Goal: Book appointment/travel/reservation

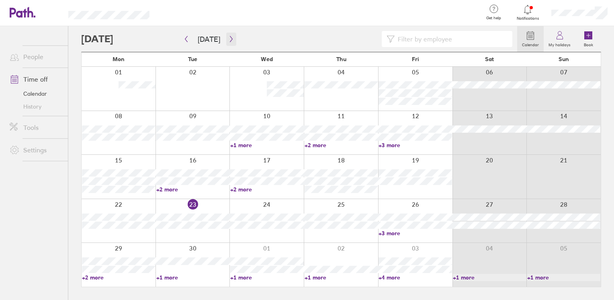
click at [232, 38] on button "button" at bounding box center [231, 39] width 10 height 13
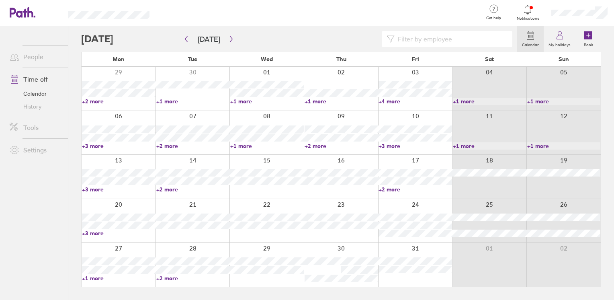
click at [94, 236] on link "+3 more" at bounding box center [119, 233] width 74 height 7
click at [41, 238] on ul "People Time off Calendar History Tools Settings" at bounding box center [34, 149] width 68 height 247
click at [228, 39] on icon "button" at bounding box center [231, 39] width 6 height 6
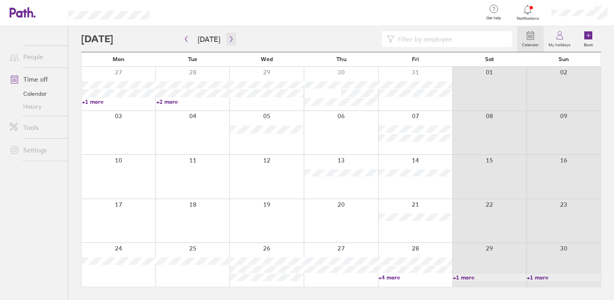
click at [230, 39] on icon "button" at bounding box center [231, 39] width 2 height 6
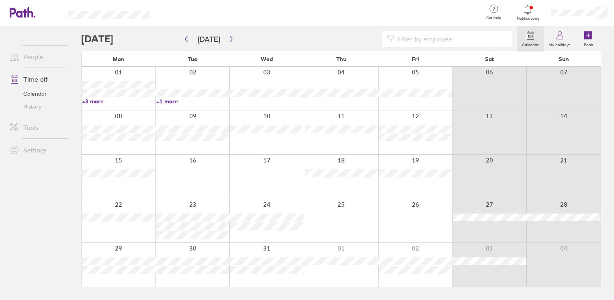
click at [100, 100] on link "+3 more" at bounding box center [119, 101] width 74 height 7
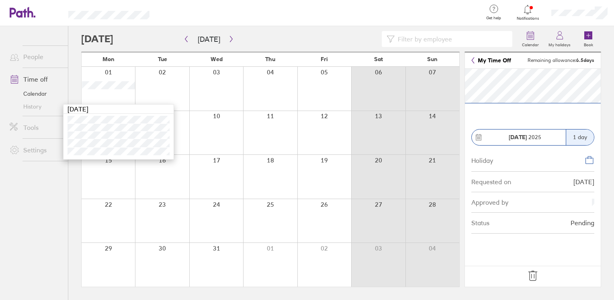
click at [57, 172] on ul "People Time off Calendar History Tools Settings" at bounding box center [34, 149] width 68 height 247
click at [190, 37] on button "button" at bounding box center [186, 39] width 10 height 13
click at [231, 39] on icon "button" at bounding box center [231, 39] width 6 height 6
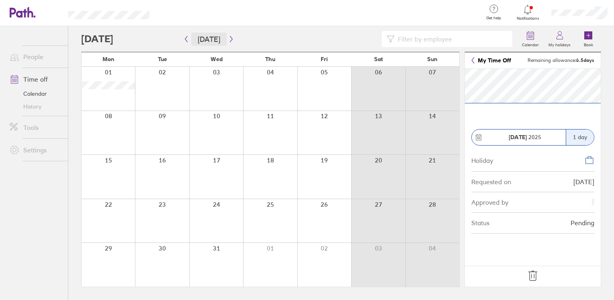
click at [205, 33] on button "[DATE]" at bounding box center [208, 39] width 35 height 13
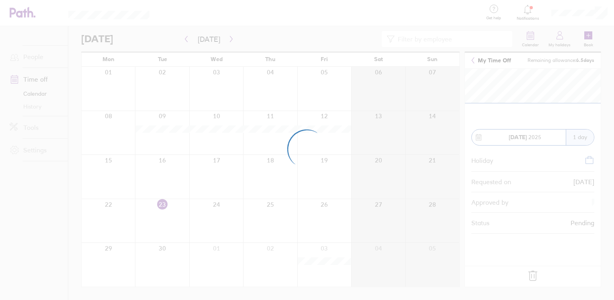
click at [484, 62] on div at bounding box center [307, 150] width 614 height 300
click at [477, 60] on div at bounding box center [307, 150] width 614 height 300
click at [474, 59] on div at bounding box center [307, 150] width 614 height 300
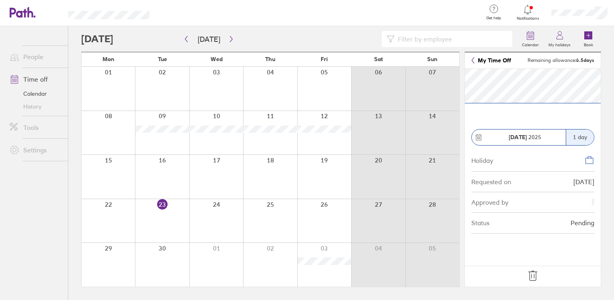
click at [531, 132] on div "[DATE]" at bounding box center [519, 137] width 94 height 16
click at [228, 43] on button "button" at bounding box center [231, 39] width 10 height 13
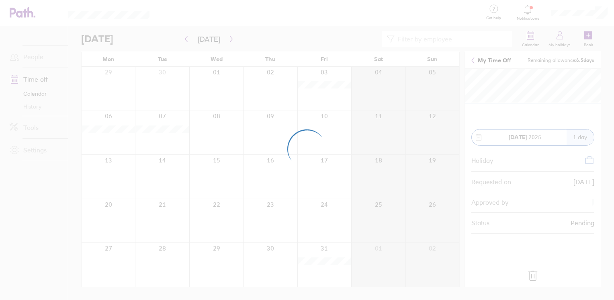
click at [46, 93] on div at bounding box center [307, 150] width 614 height 300
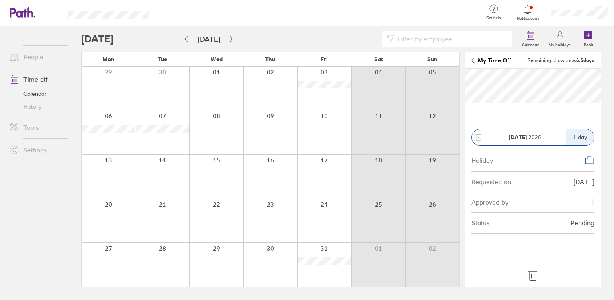
click at [40, 96] on link "Calendar" at bounding box center [35, 93] width 65 height 13
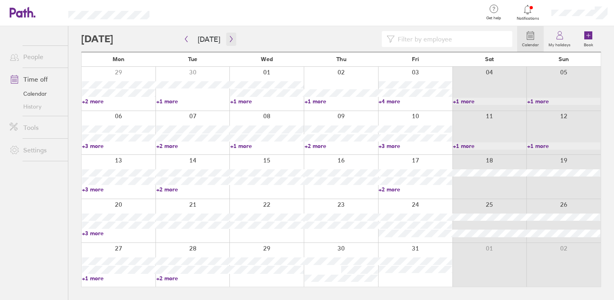
click at [230, 39] on icon "button" at bounding box center [231, 39] width 6 height 6
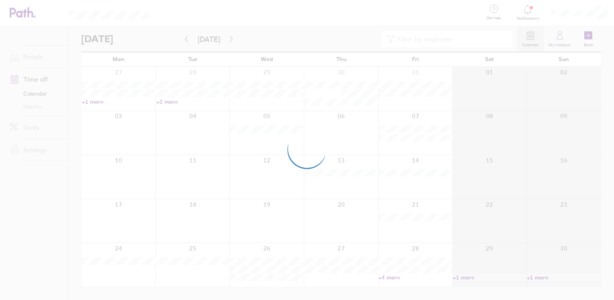
click at [230, 36] on div at bounding box center [307, 150] width 614 height 300
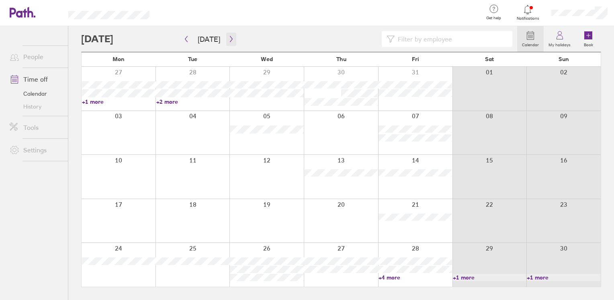
click at [230, 36] on icon "button" at bounding box center [231, 39] width 6 height 6
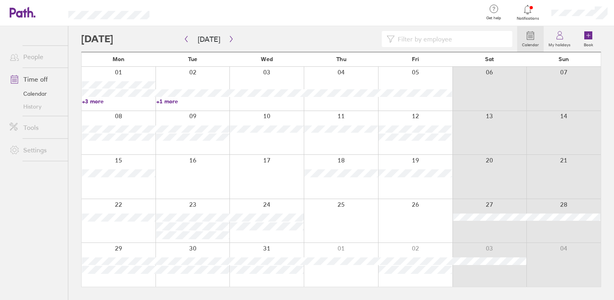
click at [164, 102] on link "+1 more" at bounding box center [193, 101] width 74 height 7
click at [190, 41] on button "button" at bounding box center [186, 39] width 10 height 13
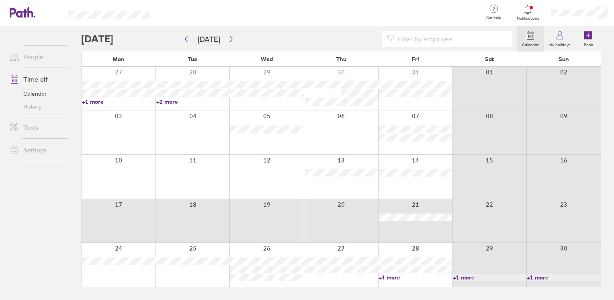
drag, startPoint x: 426, startPoint y: 232, endPoint x: 131, endPoint y: 224, distance: 295.7
click at [131, 224] on div at bounding box center [341, 221] width 519 height 44
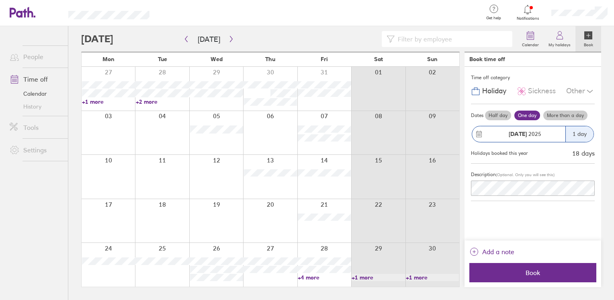
click at [566, 125] on button "[DATE] 1 day" at bounding box center [533, 134] width 124 height 25
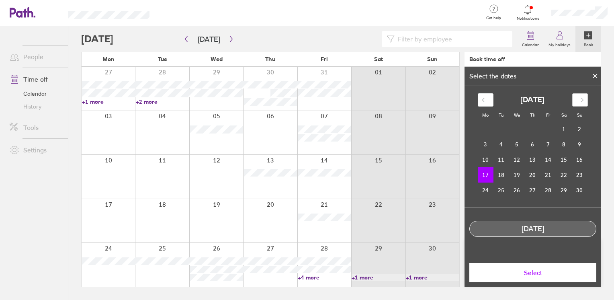
click at [577, 94] on div "Move forward to switch to the next month." at bounding box center [581, 99] width 16 height 13
drag, startPoint x: 555, startPoint y: 131, endPoint x: 539, endPoint y: 78, distance: 55.5
click at [539, 78] on div "Select the dates Mo Tu We Th Fr Sa Su [DATE] 1 2 3 4 5 6 7 8 9 10 11 12 13 14 1…" at bounding box center [533, 177] width 137 height 220
click at [492, 105] on div "Move backward to switch to the previous month." at bounding box center [486, 99] width 16 height 13
click at [552, 173] on td "21" at bounding box center [549, 174] width 16 height 15
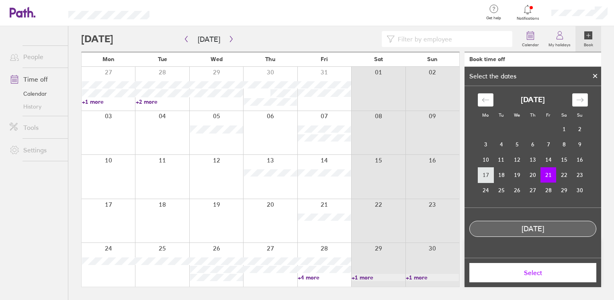
click at [487, 177] on td "17" at bounding box center [486, 174] width 16 height 15
click at [551, 179] on td "21" at bounding box center [549, 174] width 16 height 15
click at [485, 176] on td "17" at bounding box center [486, 174] width 16 height 15
click at [524, 272] on span "Select" at bounding box center [533, 272] width 116 height 7
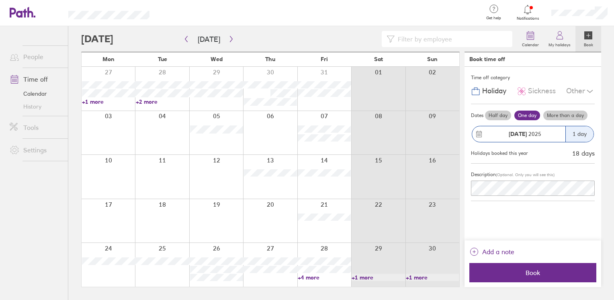
click at [576, 112] on label "More than a day" at bounding box center [566, 116] width 44 height 10
click at [0, 0] on input "More than a day" at bounding box center [0, 0] width 0 height 0
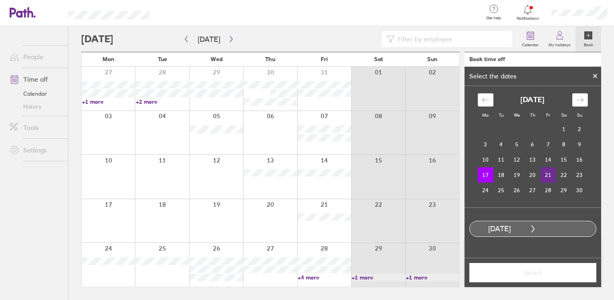
click at [542, 178] on td "21" at bounding box center [549, 174] width 16 height 15
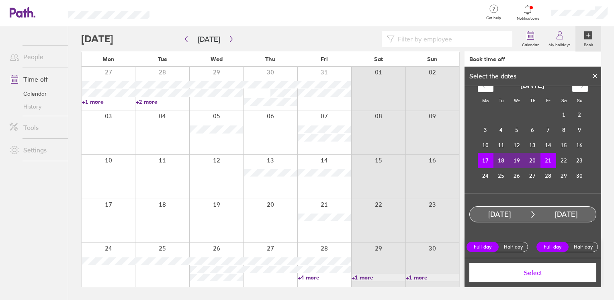
click at [541, 270] on span "Select" at bounding box center [533, 272] width 116 height 7
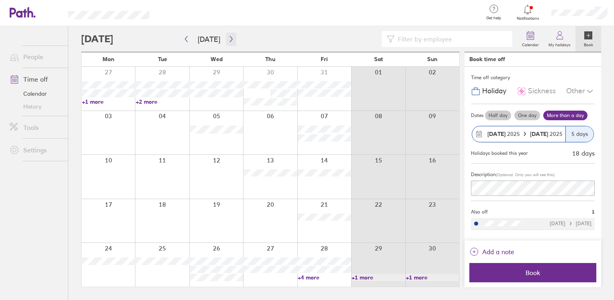
click at [227, 45] on button "button" at bounding box center [231, 39] width 10 height 13
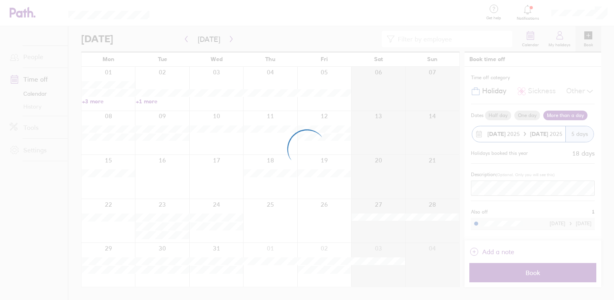
click at [97, 102] on div at bounding box center [307, 150] width 614 height 300
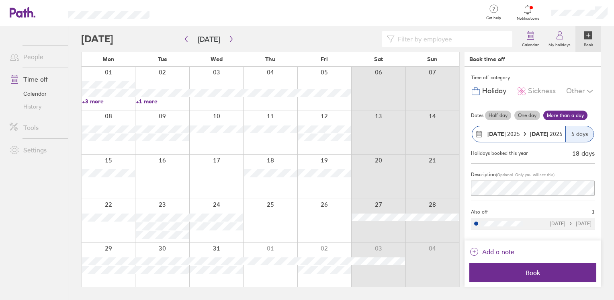
click at [96, 101] on link "+3 more" at bounding box center [108, 101] width 53 height 7
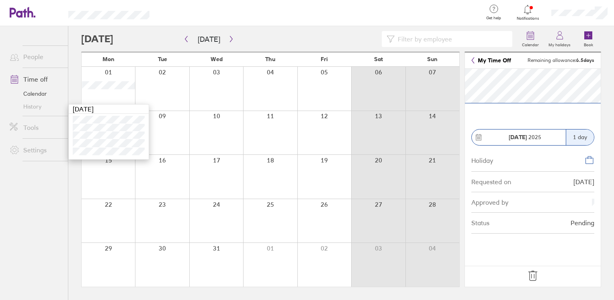
click at [528, 280] on icon at bounding box center [533, 275] width 13 height 13
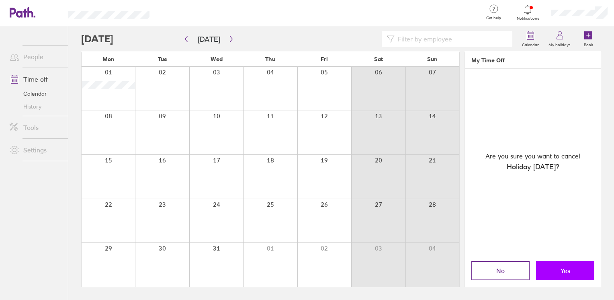
click at [556, 270] on button "Yes" at bounding box center [565, 270] width 58 height 19
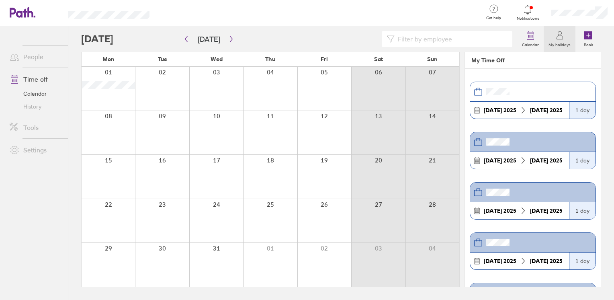
click at [26, 15] on icon at bounding box center [23, 12] width 26 height 11
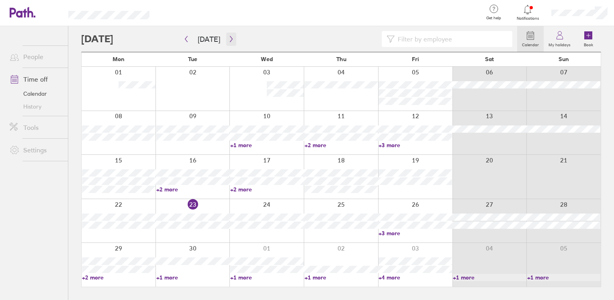
click at [229, 40] on icon "button" at bounding box center [231, 39] width 6 height 6
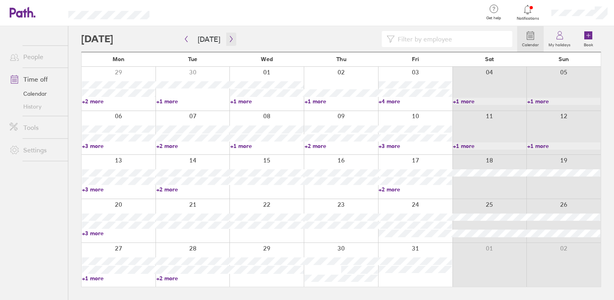
click at [230, 42] on icon "button" at bounding box center [231, 39] width 6 height 6
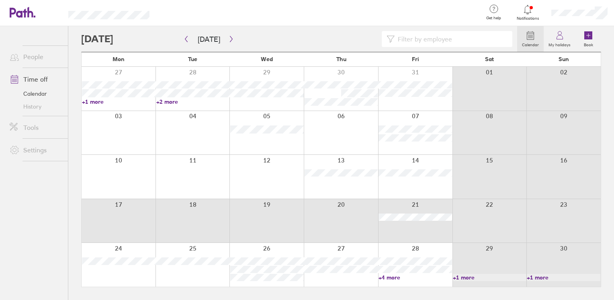
drag, startPoint x: 118, startPoint y: 224, endPoint x: 444, endPoint y: 237, distance: 325.9
click at [444, 237] on div at bounding box center [341, 221] width 519 height 44
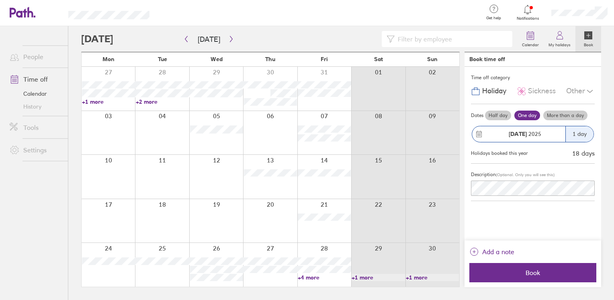
click at [563, 131] on div "[DATE]" at bounding box center [525, 134] width 81 height 6
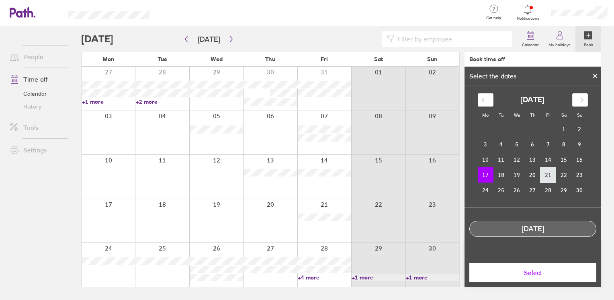
click at [548, 177] on td "21" at bounding box center [549, 174] width 16 height 15
click at [486, 178] on td "17" at bounding box center [486, 174] width 16 height 15
click at [543, 270] on span "Select" at bounding box center [533, 272] width 116 height 7
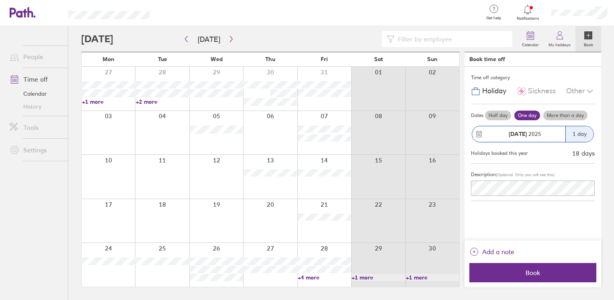
click at [574, 119] on label "More than a day" at bounding box center [566, 116] width 44 height 10
click at [0, 0] on input "More than a day" at bounding box center [0, 0] width 0 height 0
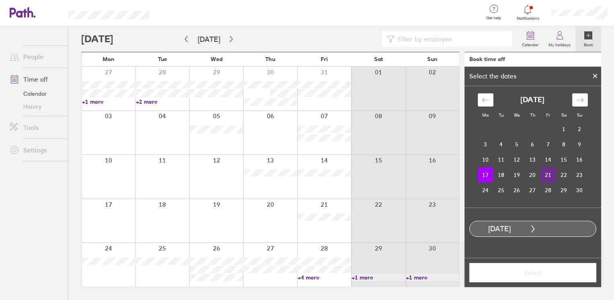
click at [544, 175] on td "21" at bounding box center [549, 174] width 16 height 15
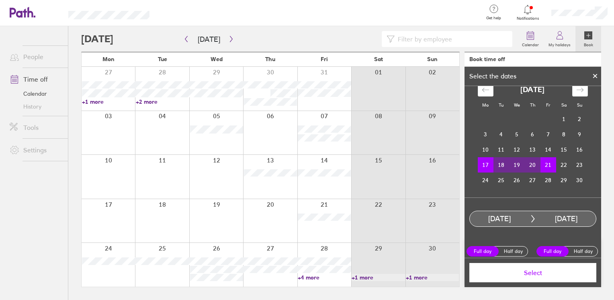
scroll to position [14, 0]
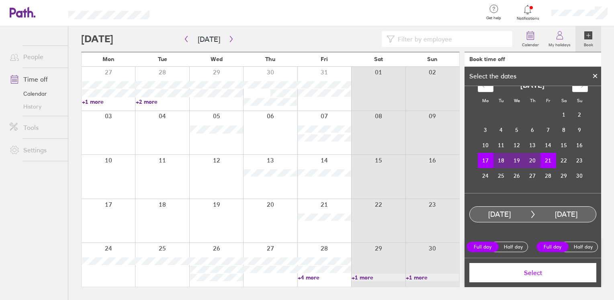
click at [548, 274] on span "Select" at bounding box center [533, 272] width 116 height 7
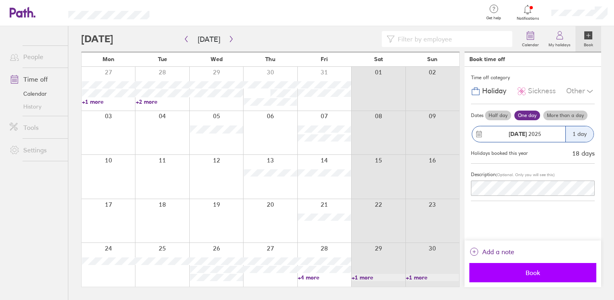
click at [550, 277] on button "Book" at bounding box center [533, 272] width 127 height 19
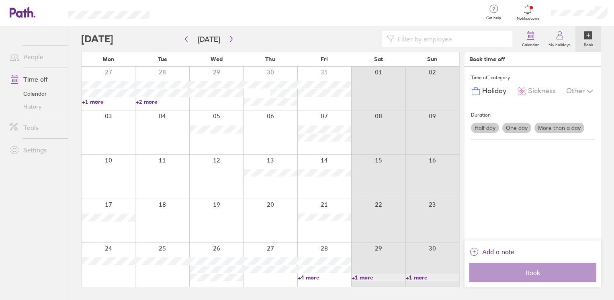
click at [42, 90] on link "Calendar" at bounding box center [35, 93] width 65 height 13
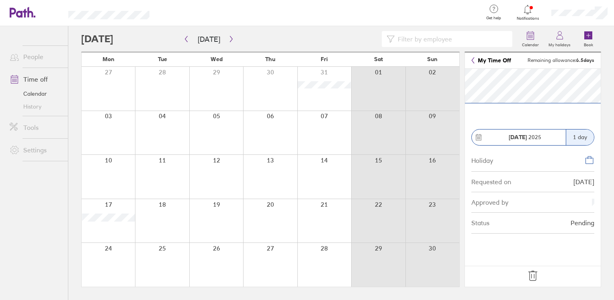
click at [534, 279] on icon at bounding box center [533, 275] width 13 height 13
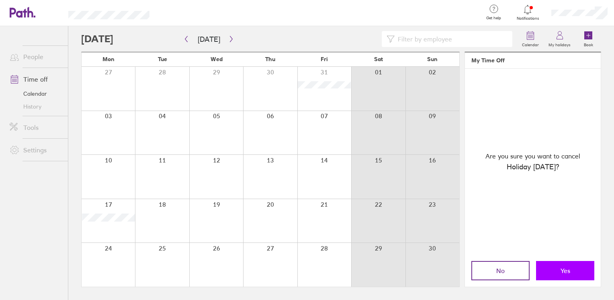
click at [556, 273] on button "Yes" at bounding box center [565, 270] width 58 height 19
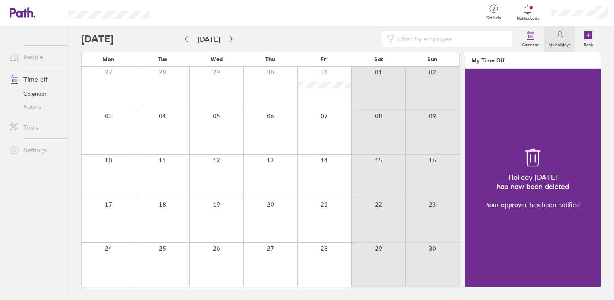
click at [46, 88] on link "Calendar" at bounding box center [35, 93] width 65 height 13
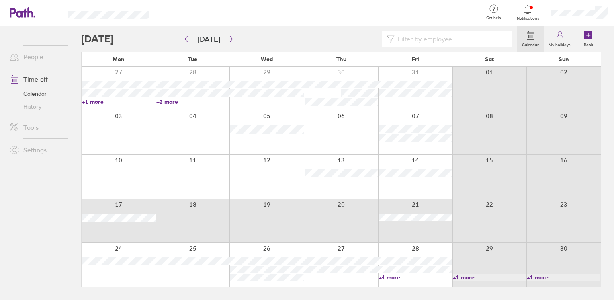
drag, startPoint x: 139, startPoint y: 234, endPoint x: 423, endPoint y: 226, distance: 284.4
click at [423, 226] on div at bounding box center [341, 221] width 519 height 44
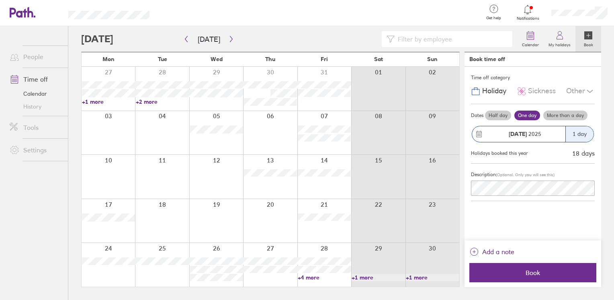
click at [569, 119] on label "More than a day" at bounding box center [566, 116] width 44 height 10
click at [0, 0] on input "More than a day" at bounding box center [0, 0] width 0 height 0
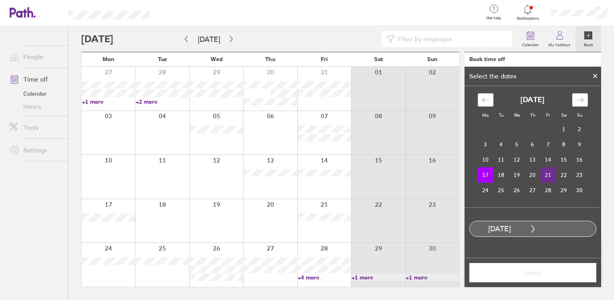
click at [543, 177] on td "21" at bounding box center [549, 174] width 16 height 15
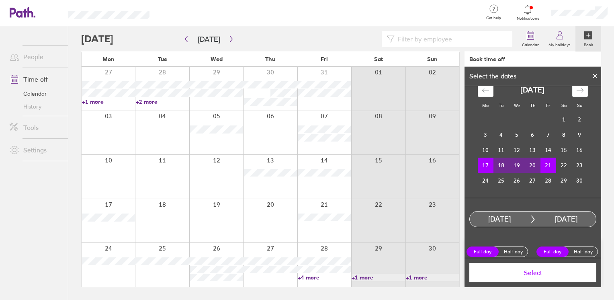
scroll to position [14, 0]
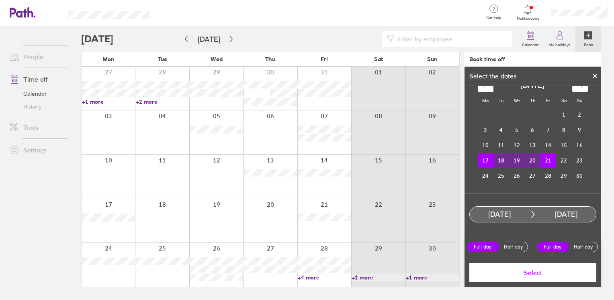
click at [556, 278] on button "Select" at bounding box center [533, 272] width 127 height 19
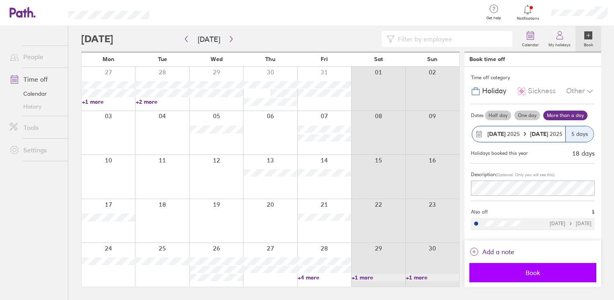
click at [553, 271] on span "Book" at bounding box center [533, 272] width 116 height 7
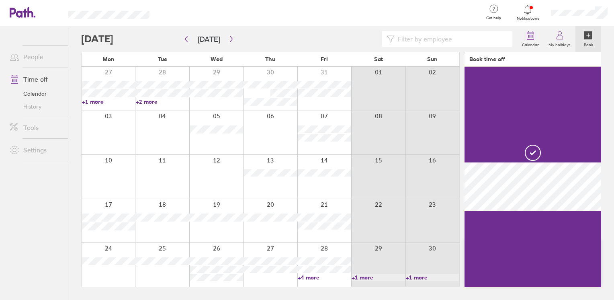
click at [27, 20] on header "Get help FAQs Contact us Notifications My profile Sign out" at bounding box center [307, 13] width 614 height 26
click at [25, 16] on icon at bounding box center [18, 13] width 17 height 10
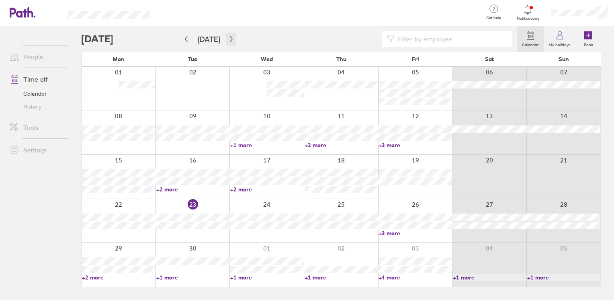
click at [228, 35] on button "button" at bounding box center [231, 39] width 10 height 13
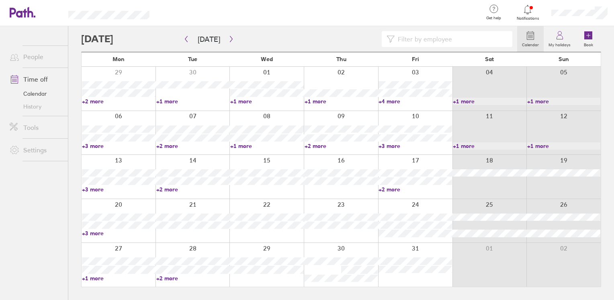
click at [103, 187] on link "+3 more" at bounding box center [119, 189] width 74 height 7
click at [39, 221] on ul "People Time off Calendar History Tools Settings" at bounding box center [34, 149] width 68 height 247
click at [102, 236] on div at bounding box center [119, 221] width 74 height 44
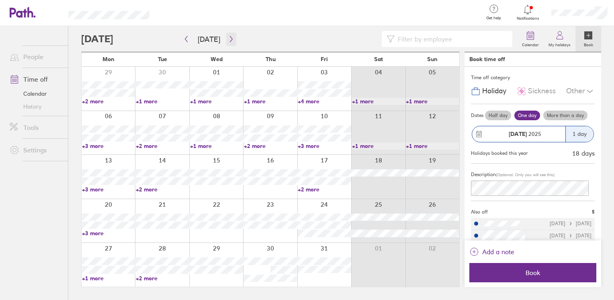
click at [228, 37] on icon "button" at bounding box center [231, 39] width 6 height 6
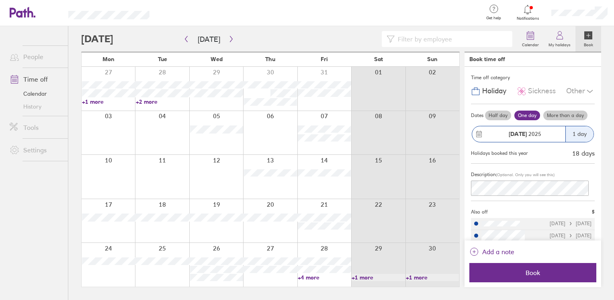
click at [19, 14] on icon at bounding box center [23, 12] width 26 height 11
